Goal: Task Accomplishment & Management: Use online tool/utility

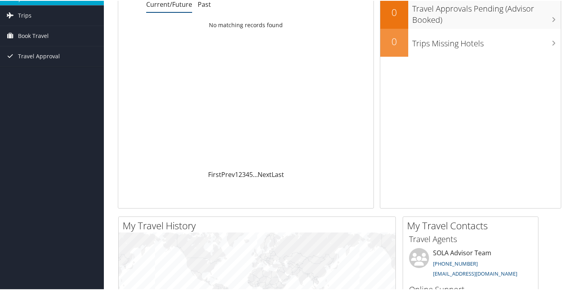
scroll to position [58, 0]
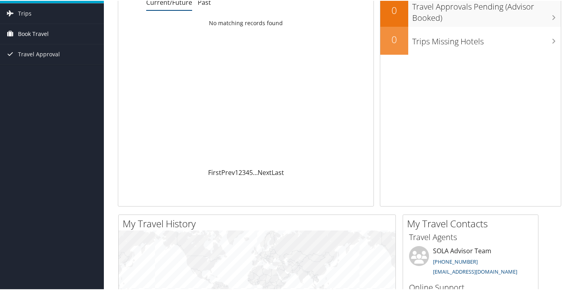
click at [63, 36] on link "Book Travel" at bounding box center [52, 33] width 104 height 20
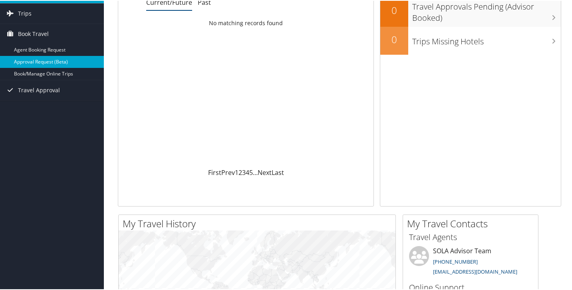
click at [42, 61] on link "Approval Request (Beta)" at bounding box center [52, 61] width 104 height 12
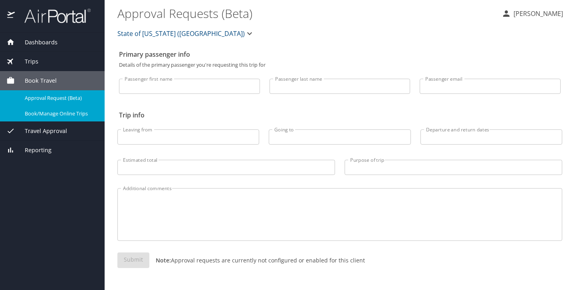
click at [64, 115] on span "Book/Manage Online Trips" at bounding box center [60, 114] width 70 height 8
